Goal: Find specific page/section: Find specific page/section

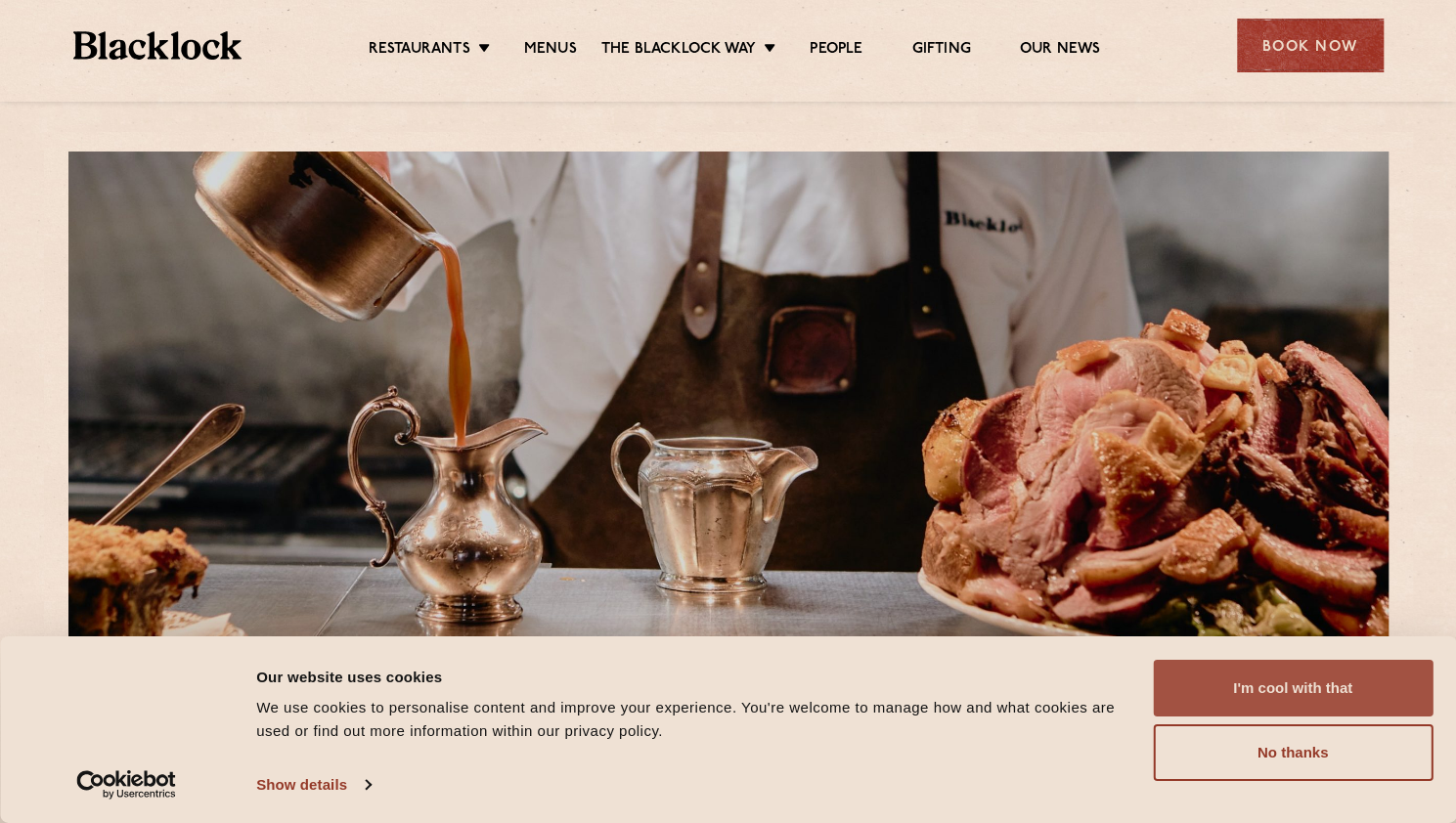
click at [1305, 692] on button "I'm cool with that" at bounding box center [1292, 688] width 280 height 57
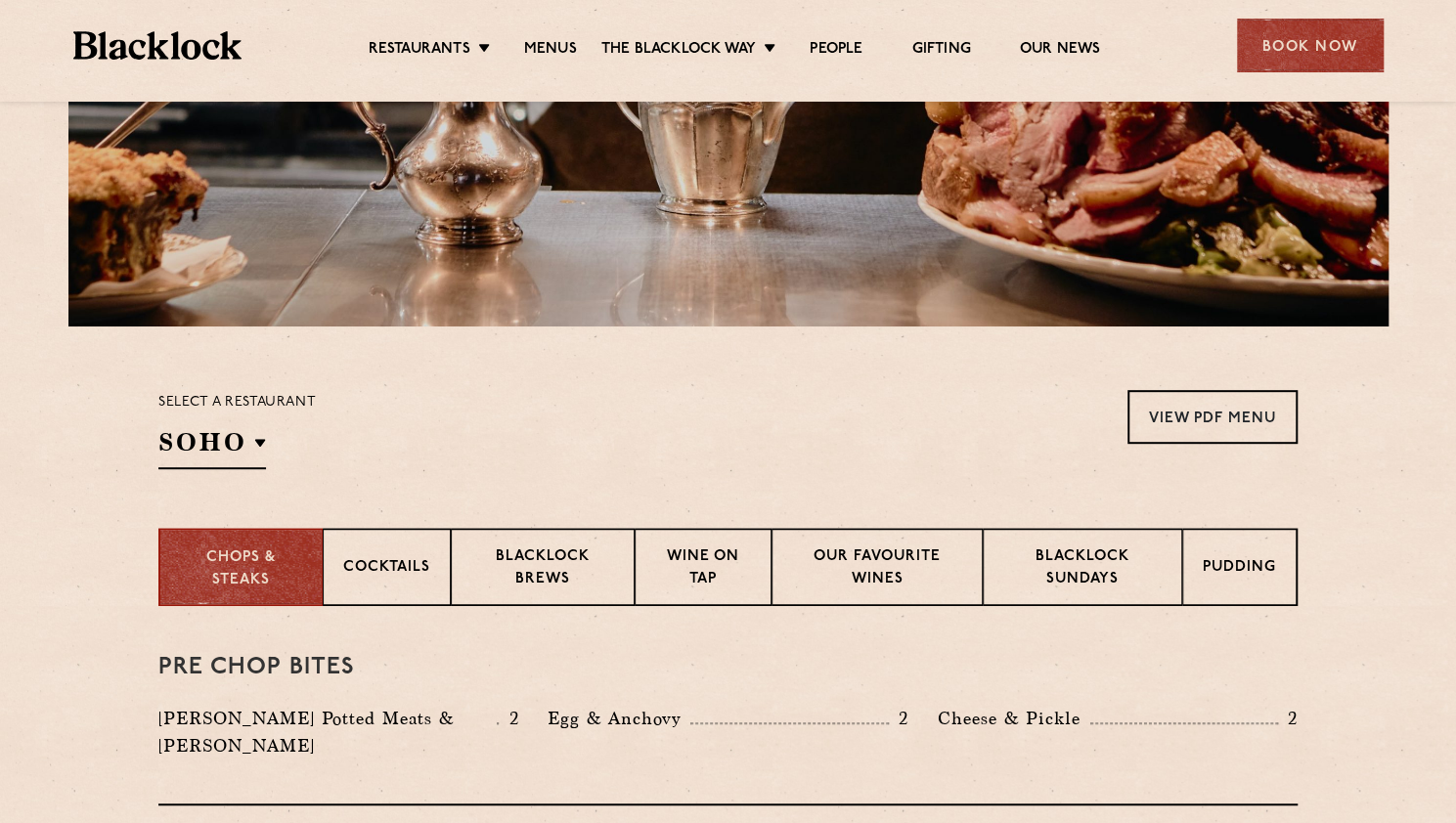
scroll to position [489, 0]
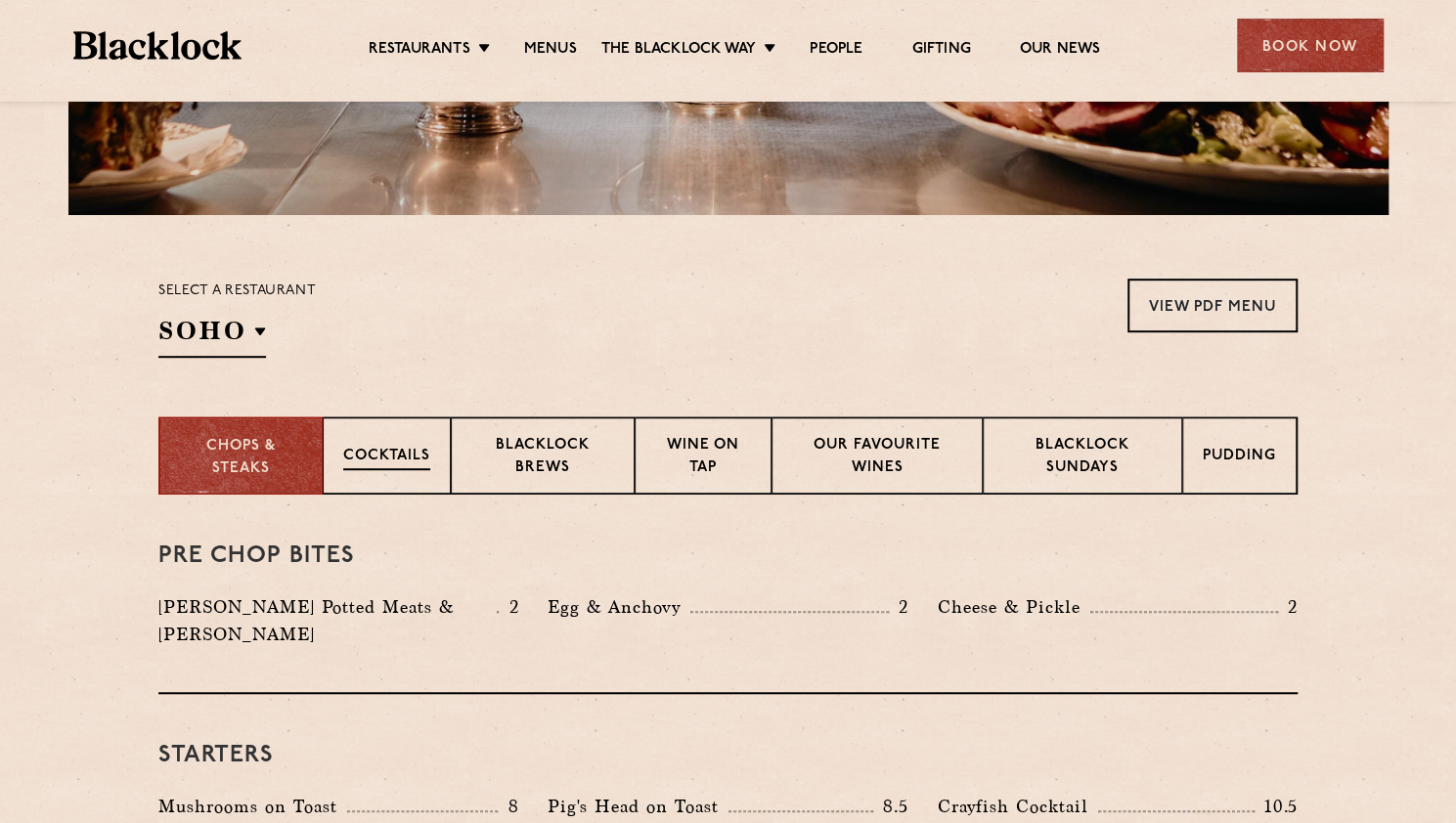
click at [402, 439] on div "Cocktails" at bounding box center [386, 456] width 128 height 79
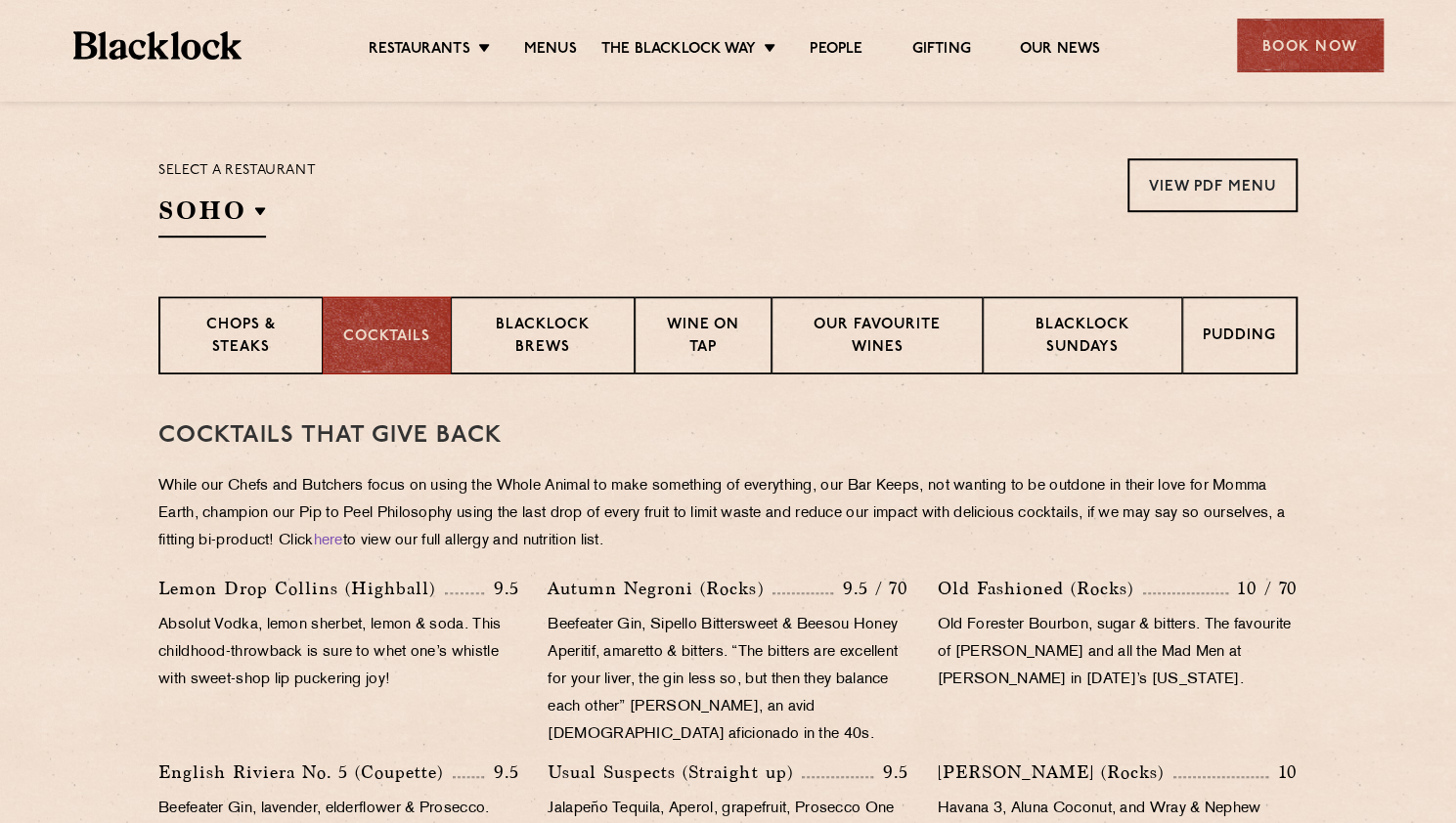
scroll to position [0, 0]
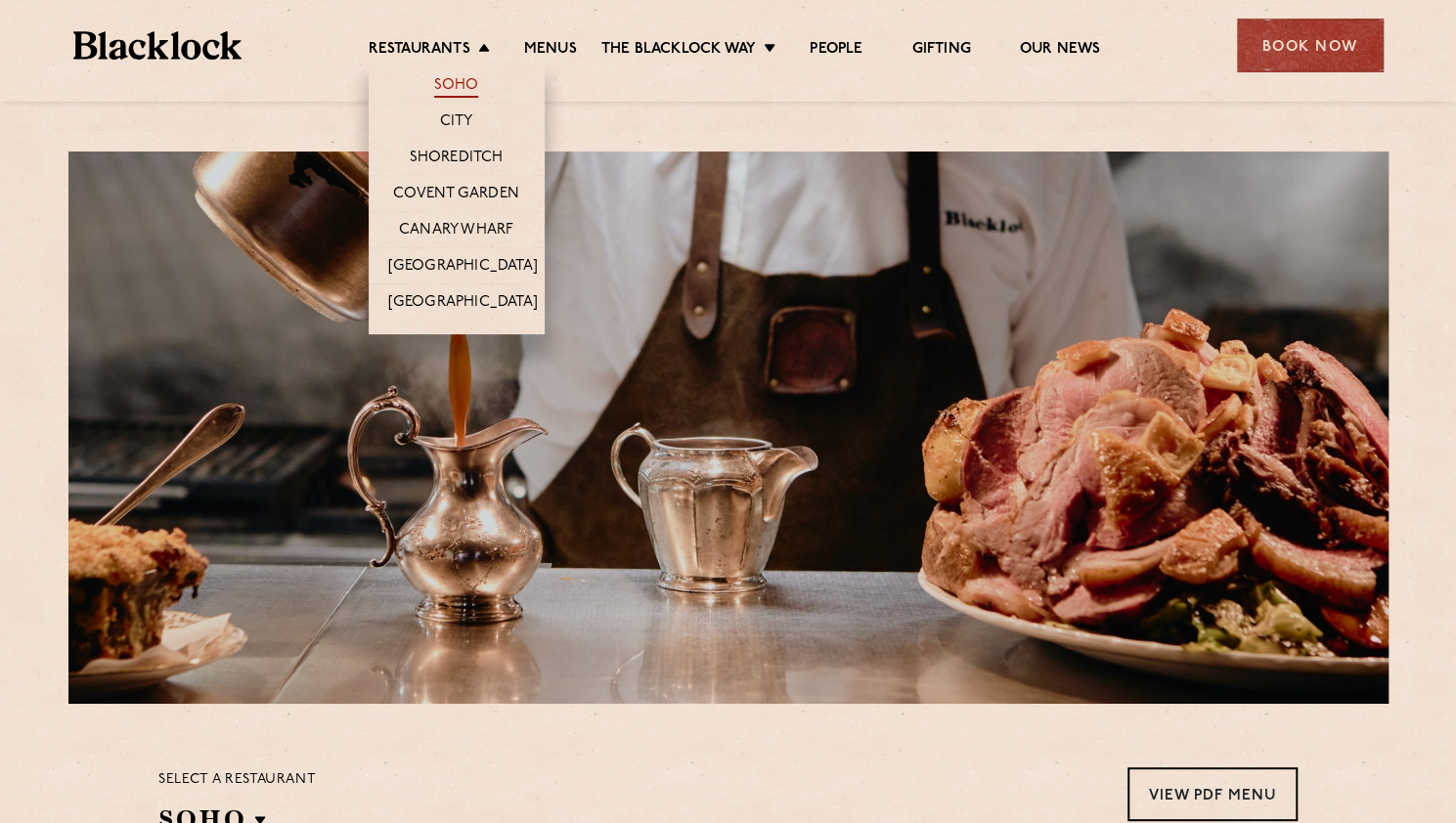
click at [464, 88] on link "Soho" at bounding box center [457, 87] width 45 height 22
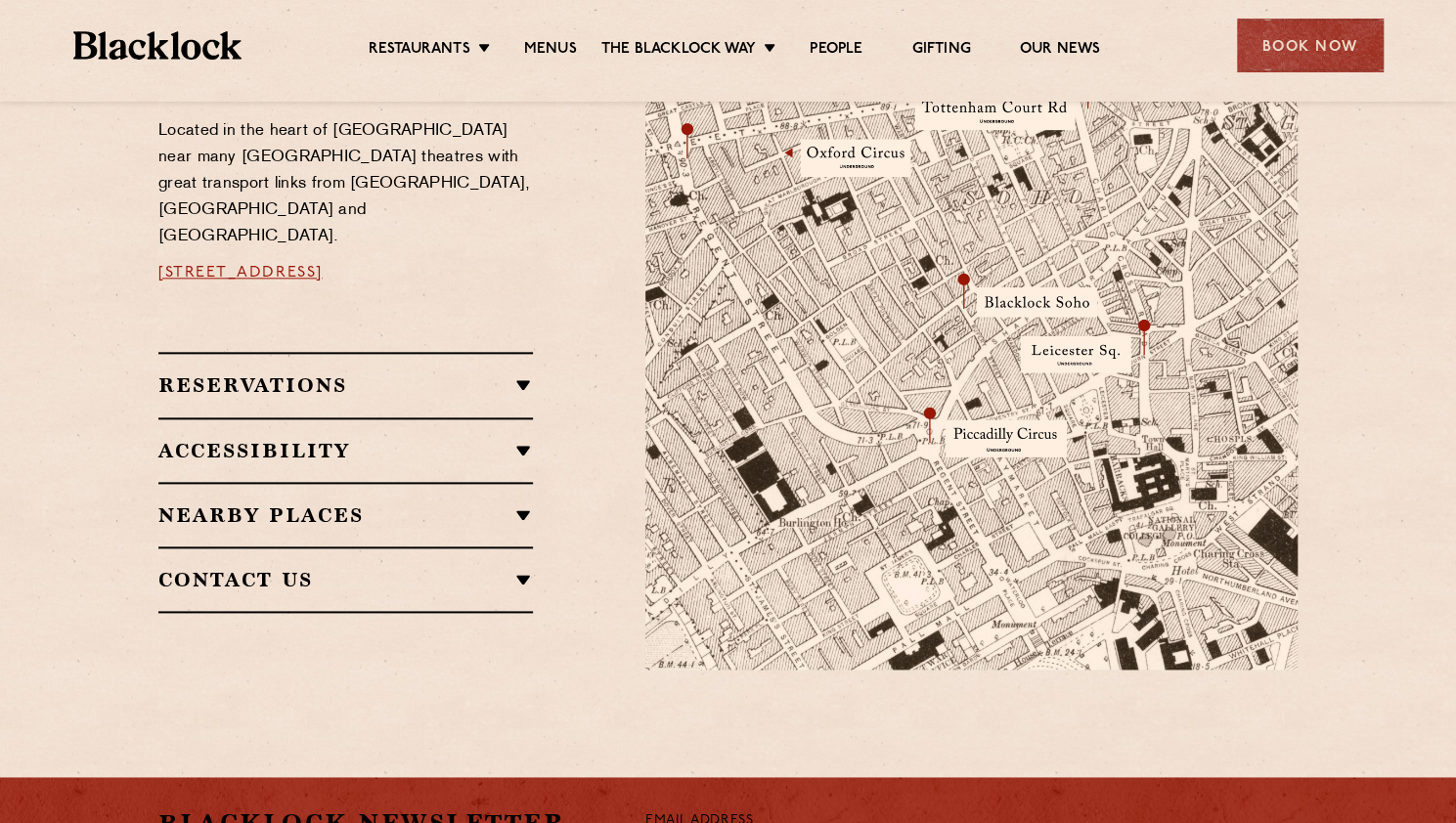
scroll to position [880, 0]
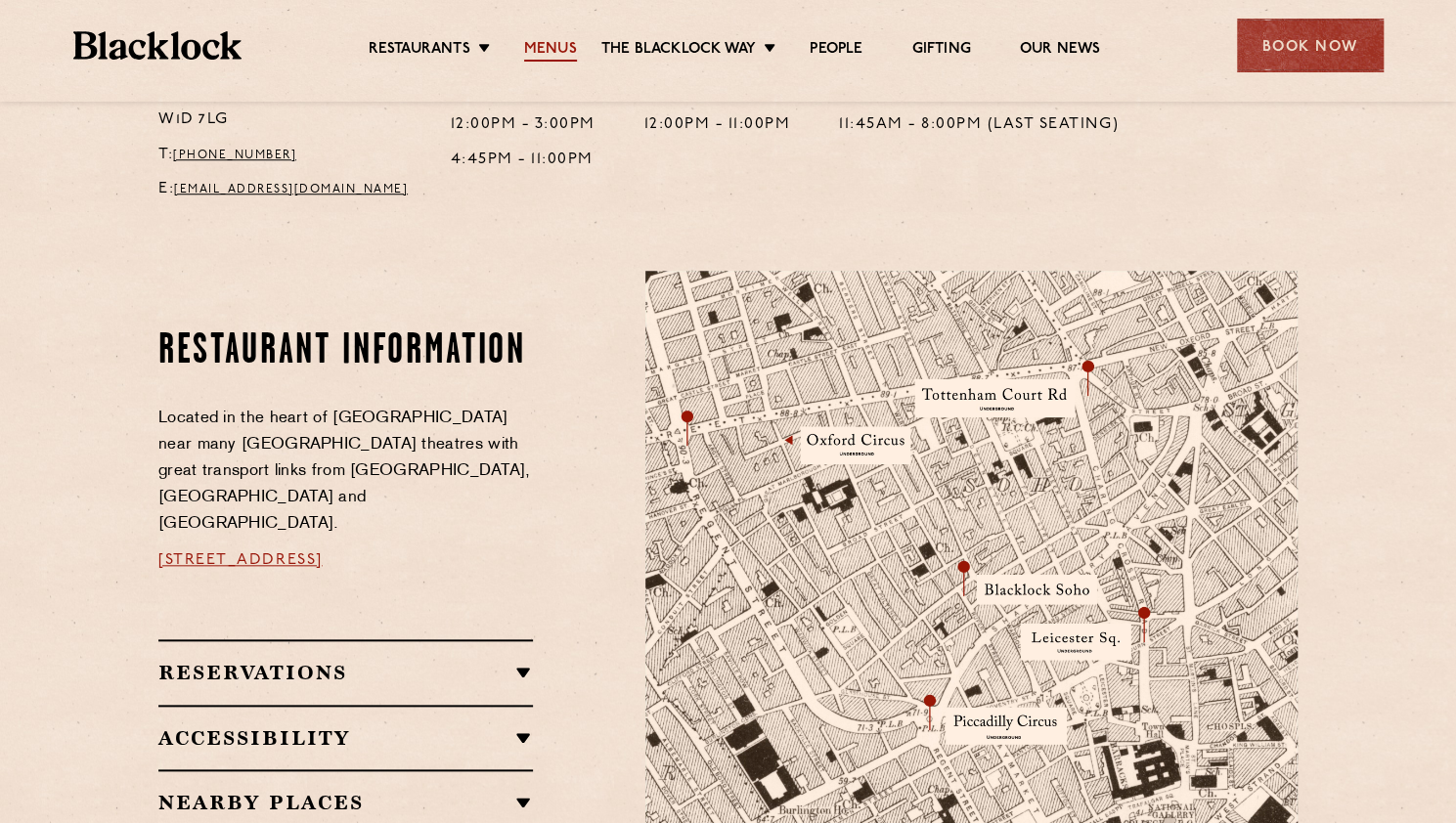
click at [554, 46] on link "Menus" at bounding box center [550, 51] width 53 height 22
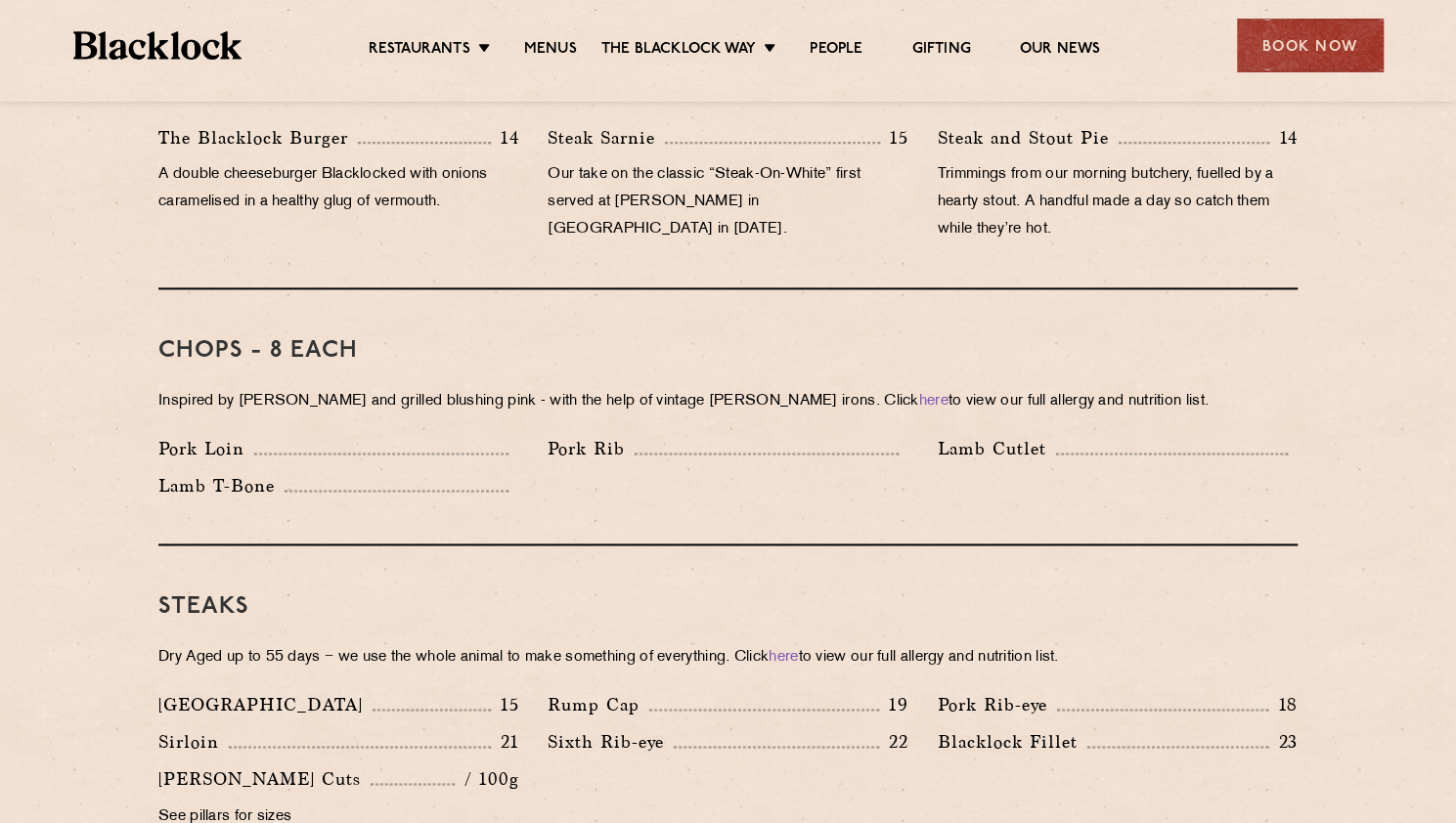
scroll to position [1368, 0]
